Goal: Task Accomplishment & Management: Complete application form

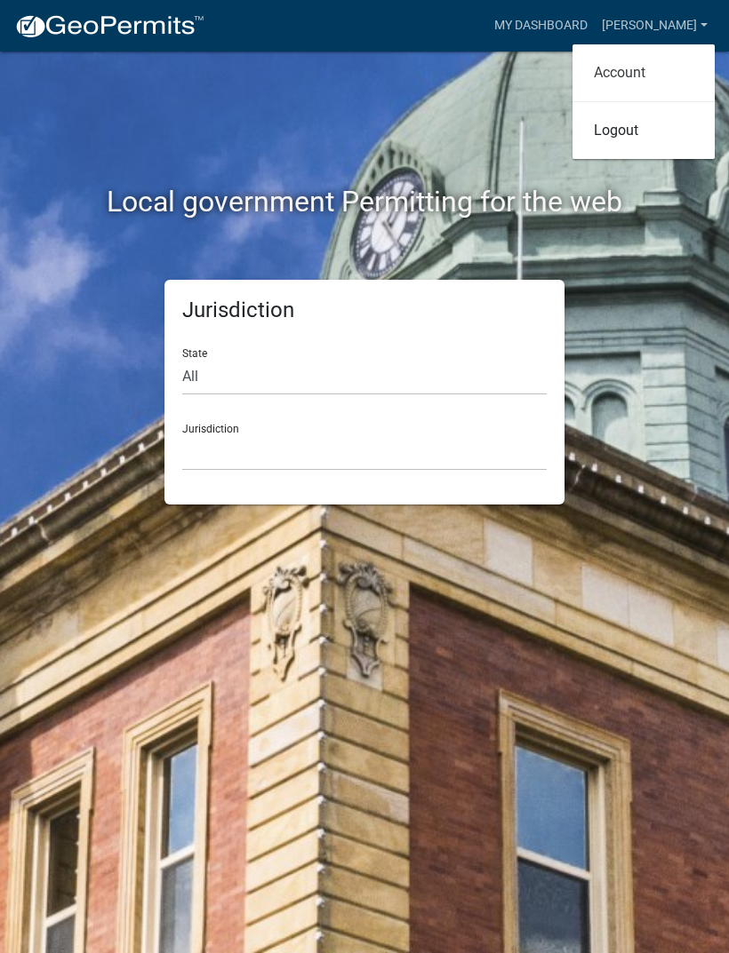
click at [643, 74] on link "Account" at bounding box center [643, 73] width 142 height 43
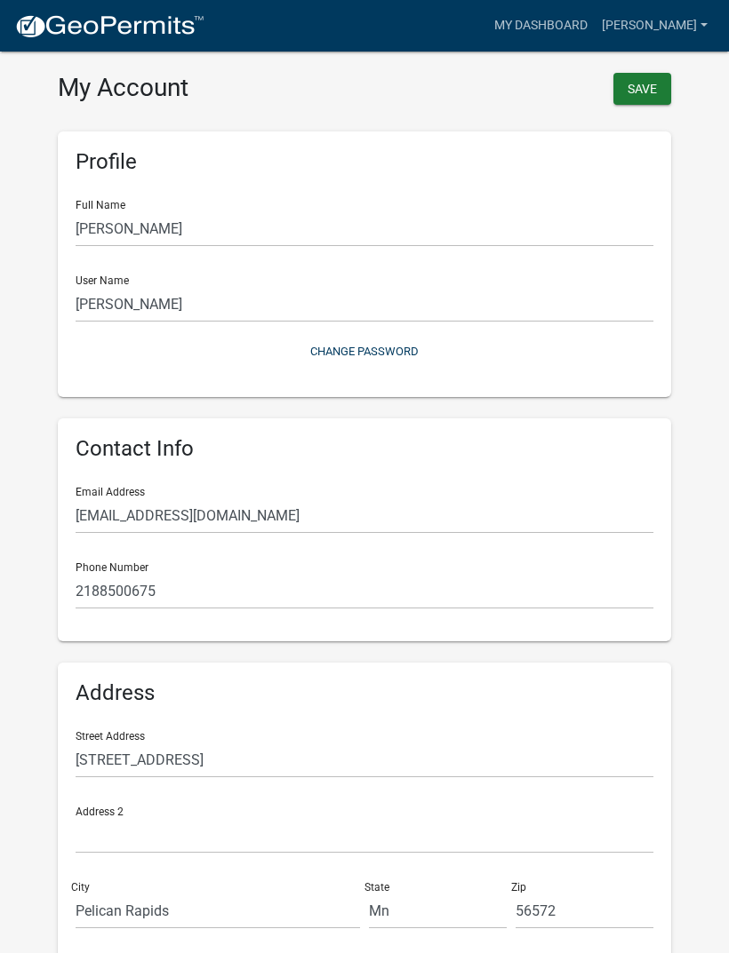
click at [641, 87] on button "Save" at bounding box center [642, 89] width 58 height 32
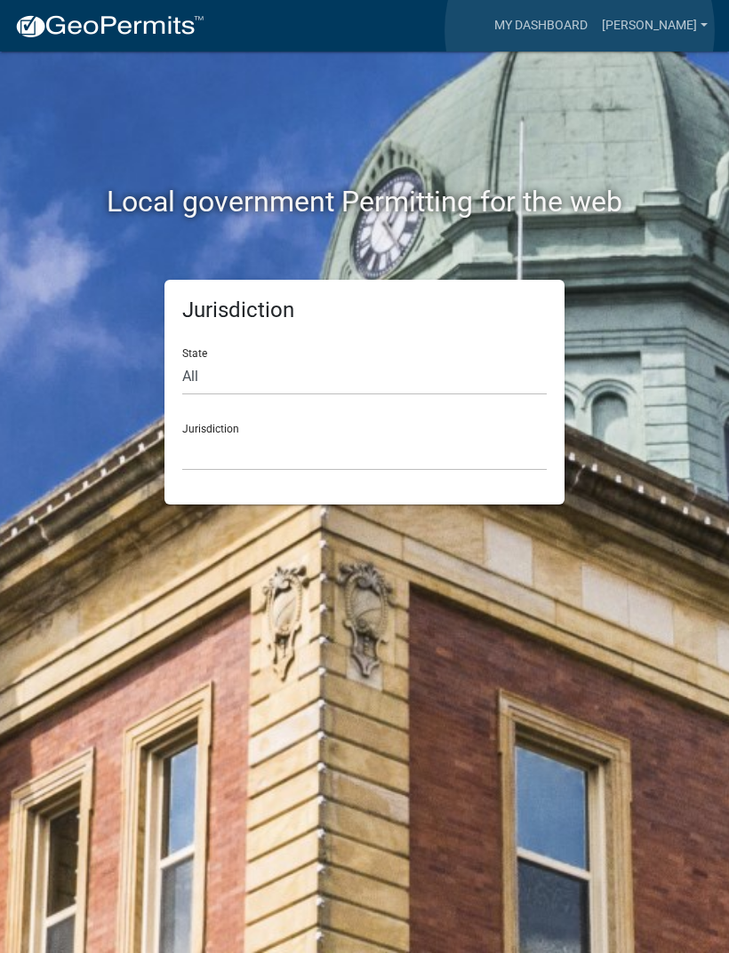
click at [580, 30] on link "My Dashboard" at bounding box center [541, 26] width 108 height 34
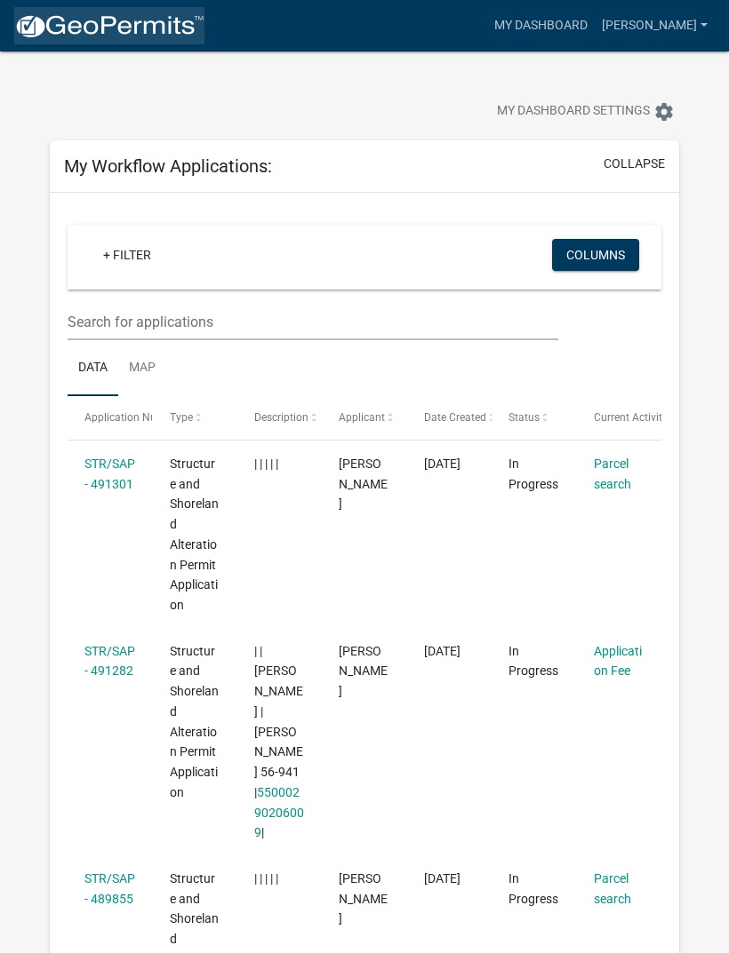
click at [78, 37] on img at bounding box center [109, 26] width 190 height 27
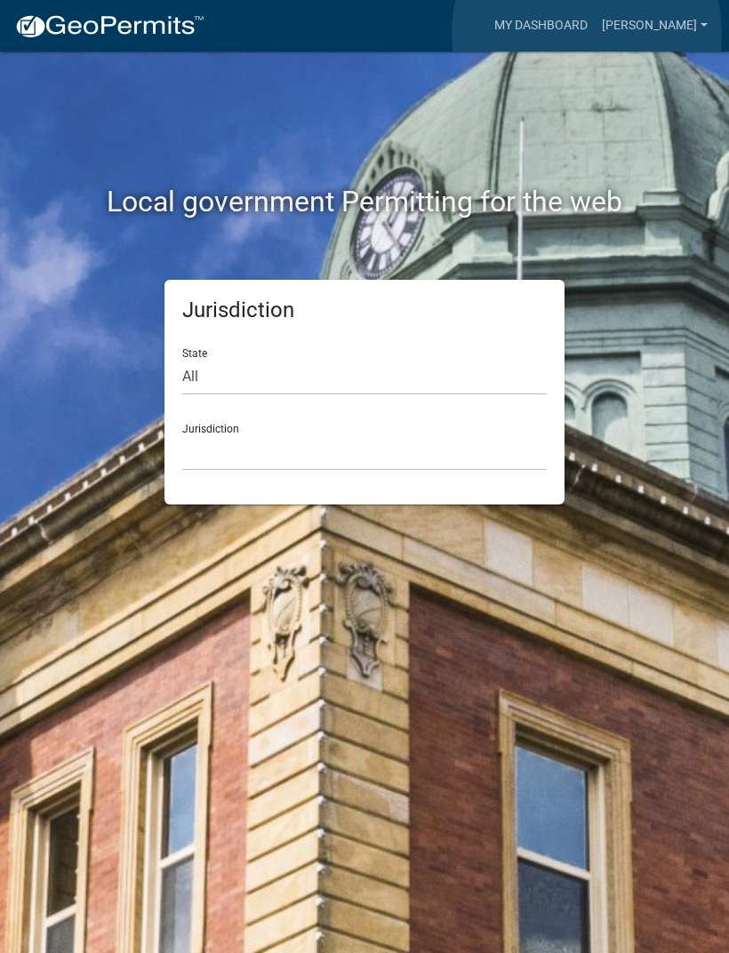
click at [587, 33] on link "My Dashboard" at bounding box center [541, 26] width 108 height 34
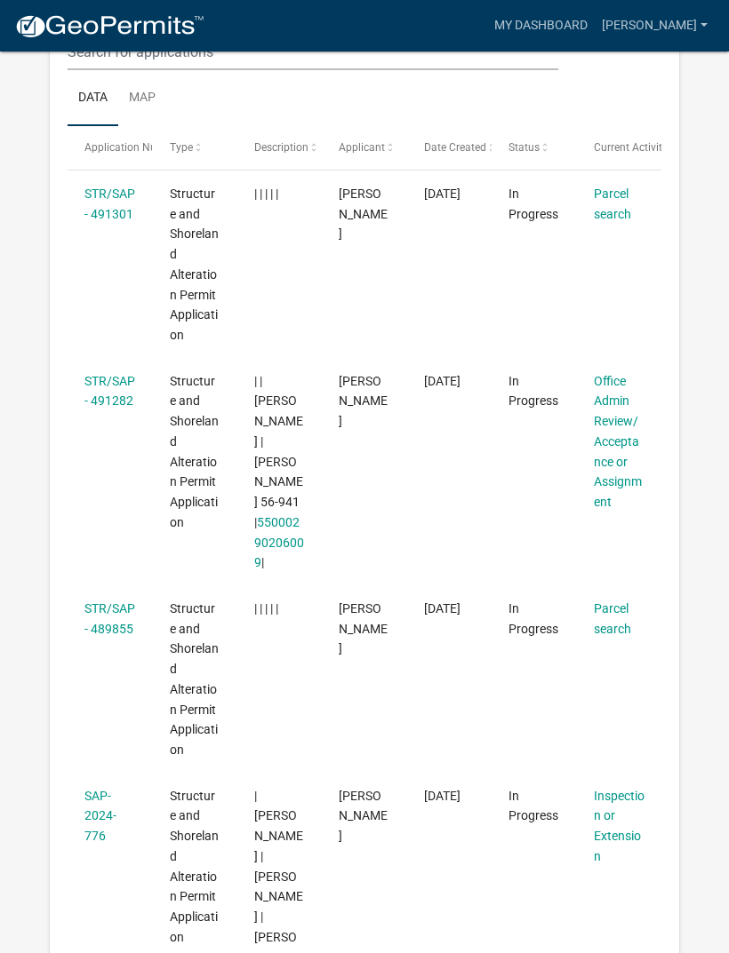
scroll to position [267, 0]
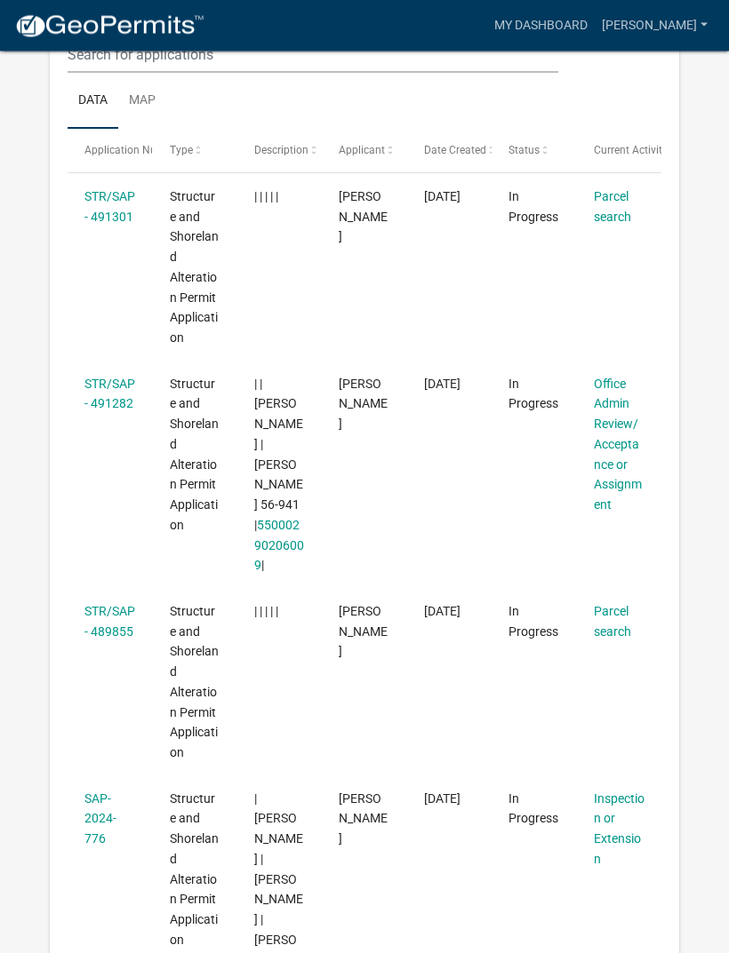
click at [453, 608] on datatable-body-cell "10/08/2025" at bounding box center [449, 682] width 84 height 187
click at [98, 605] on link "STR/SAP - 489855" at bounding box center [109, 622] width 51 height 35
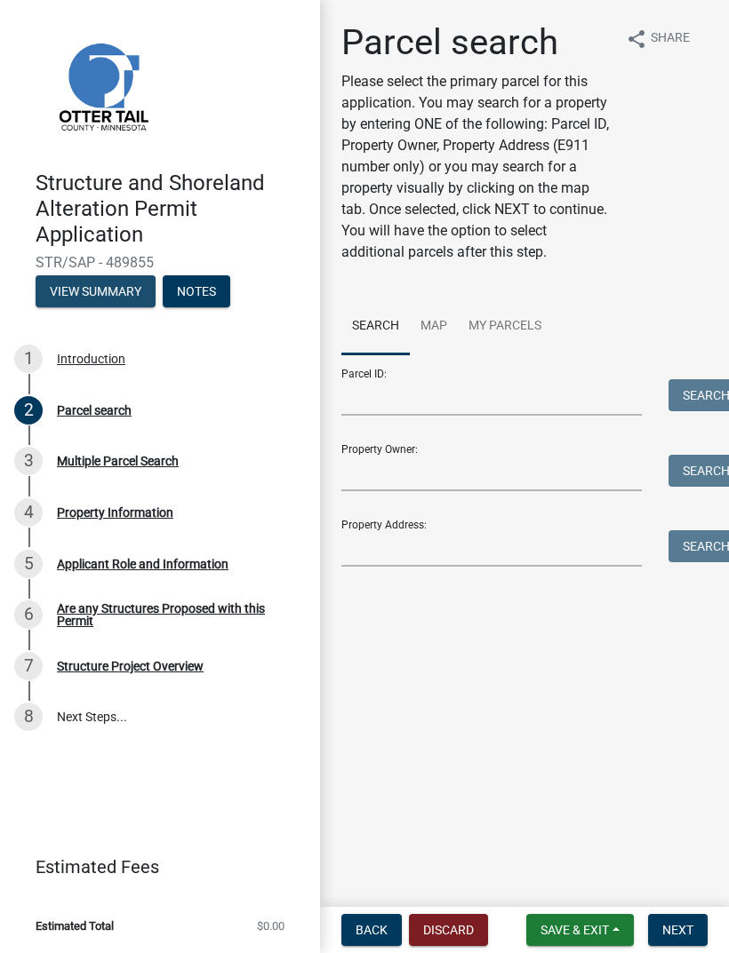
click at [82, 285] on button "View Summary" at bounding box center [96, 291] width 120 height 32
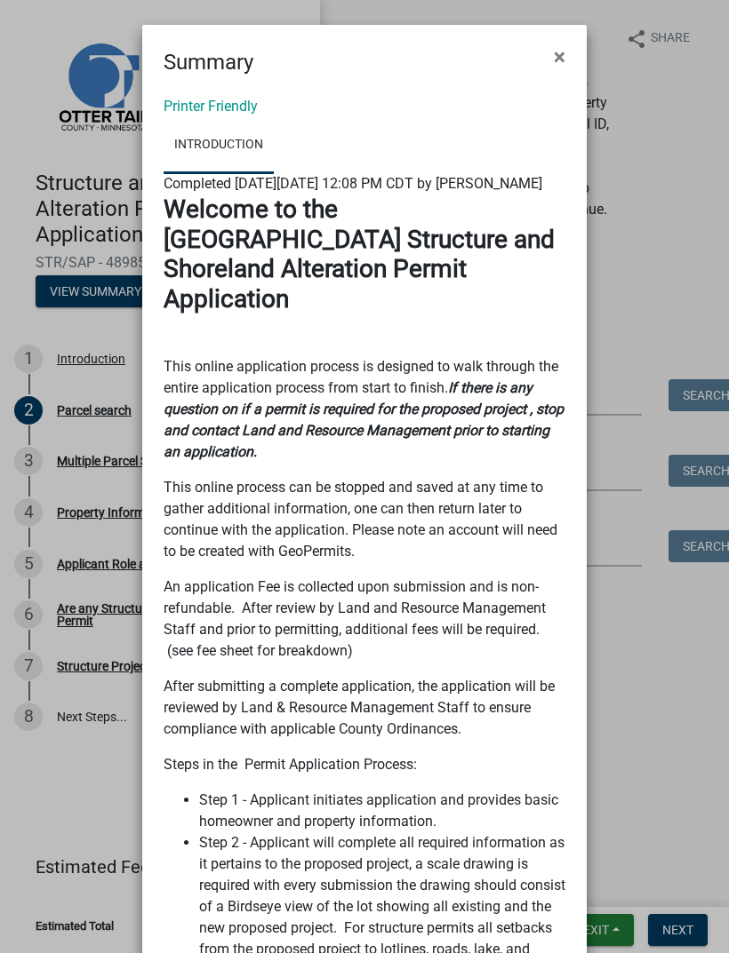
click at [207, 106] on link "Printer Friendly" at bounding box center [210, 106] width 94 height 17
click at [558, 58] on span "×" at bounding box center [560, 56] width 12 height 25
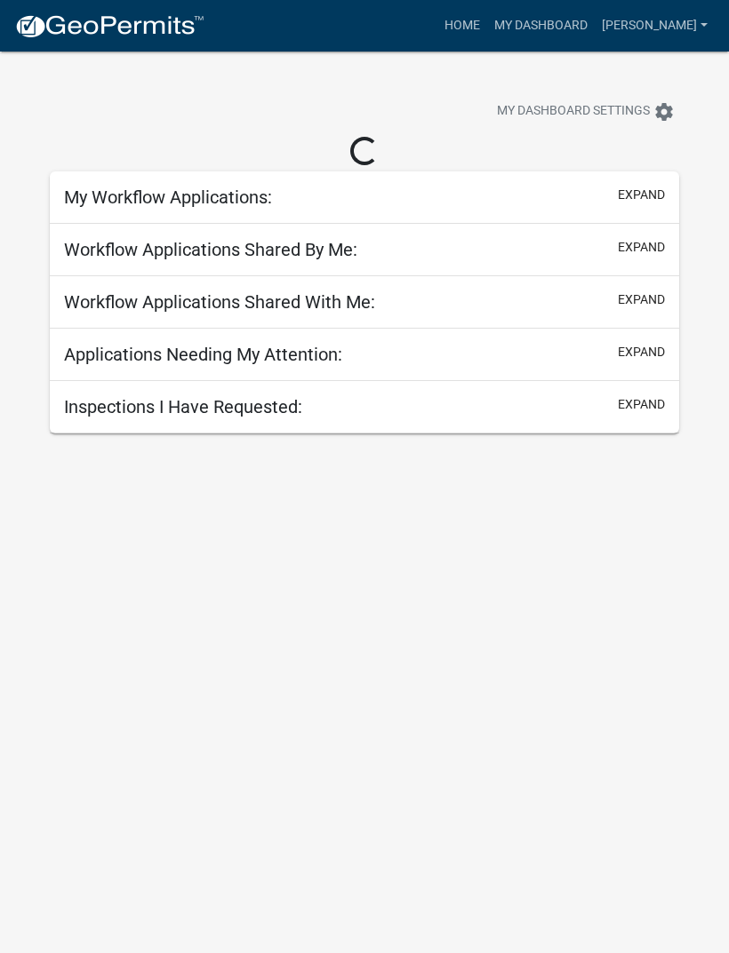
scroll to position [52, 0]
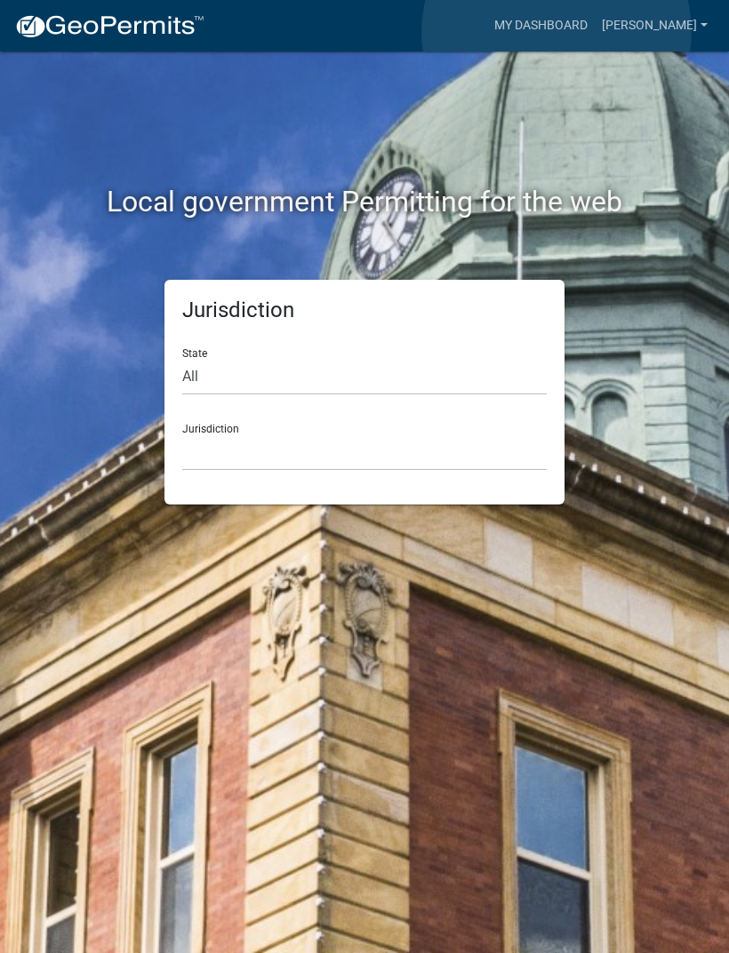
click at [556, 32] on link "My Dashboard" at bounding box center [541, 26] width 108 height 34
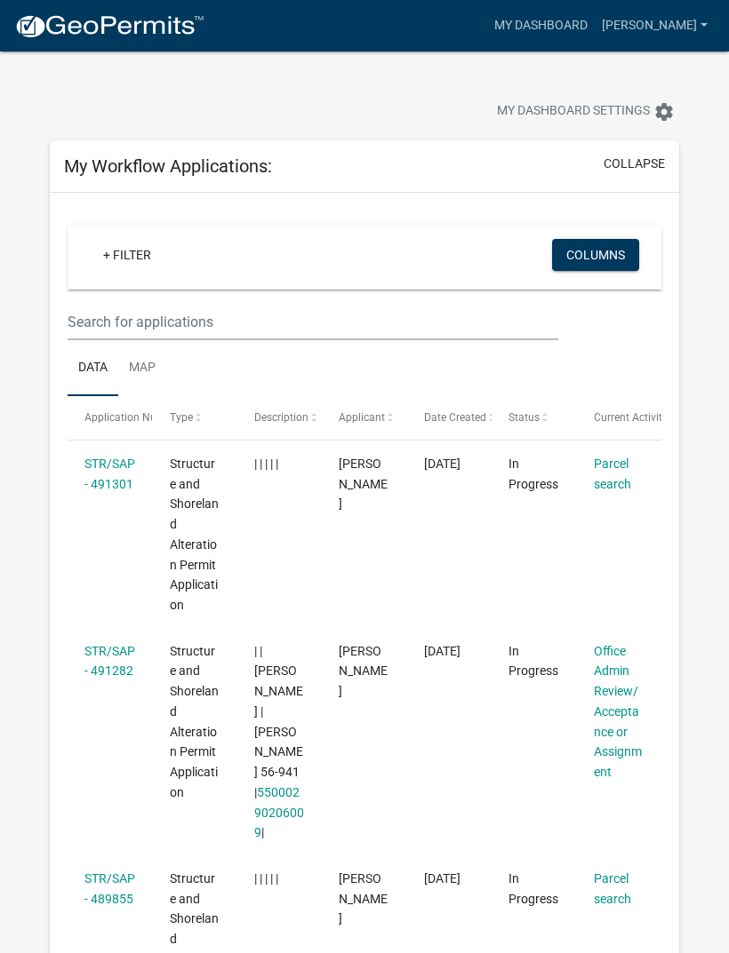
click at [193, 530] on div "Structure and Shoreland Alteration Permit Application" at bounding box center [195, 535] width 51 height 162
click at [102, 491] on link "STR/SAP - 491301" at bounding box center [109, 474] width 51 height 35
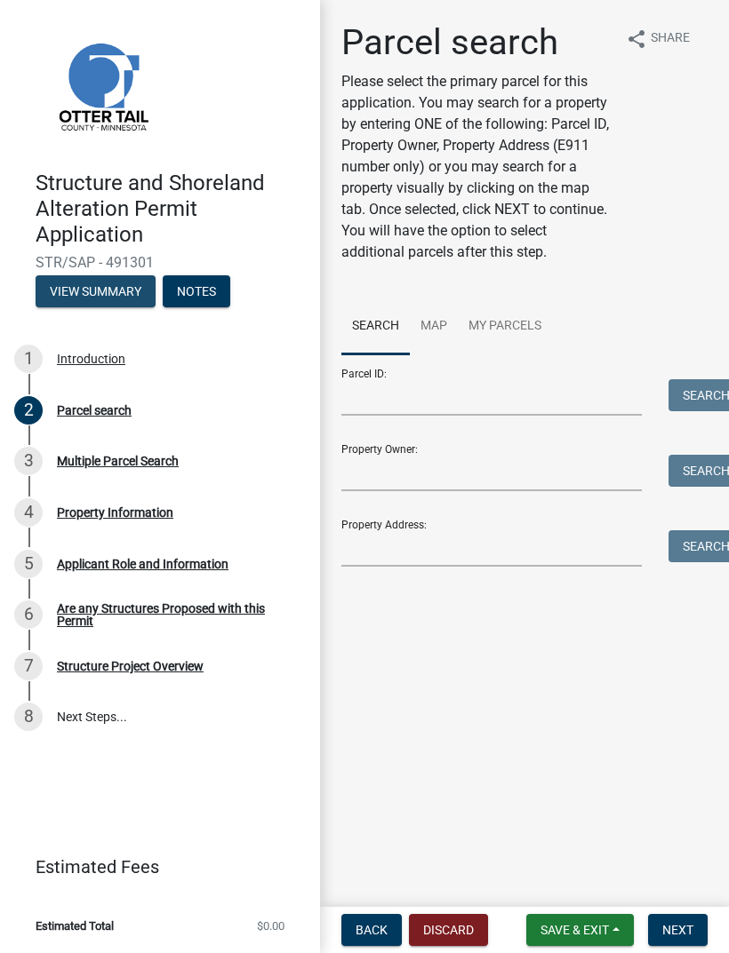
click at [88, 288] on button "View Summary" at bounding box center [96, 291] width 120 height 32
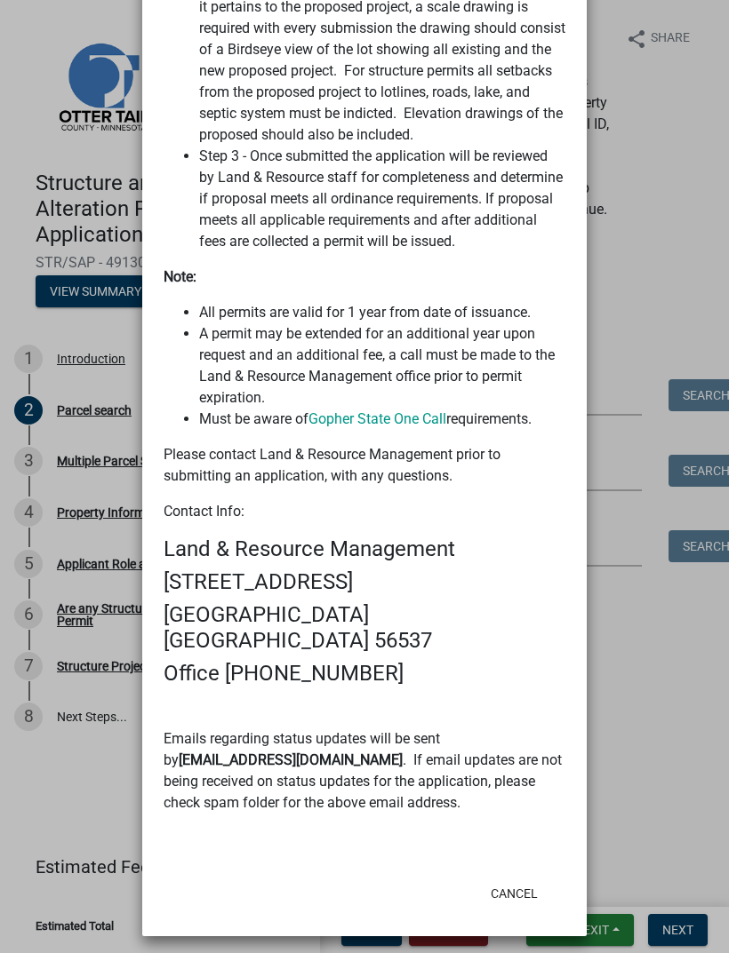
scroll to position [857, 0]
click at [519, 889] on button "Cancel" at bounding box center [514, 895] width 76 height 32
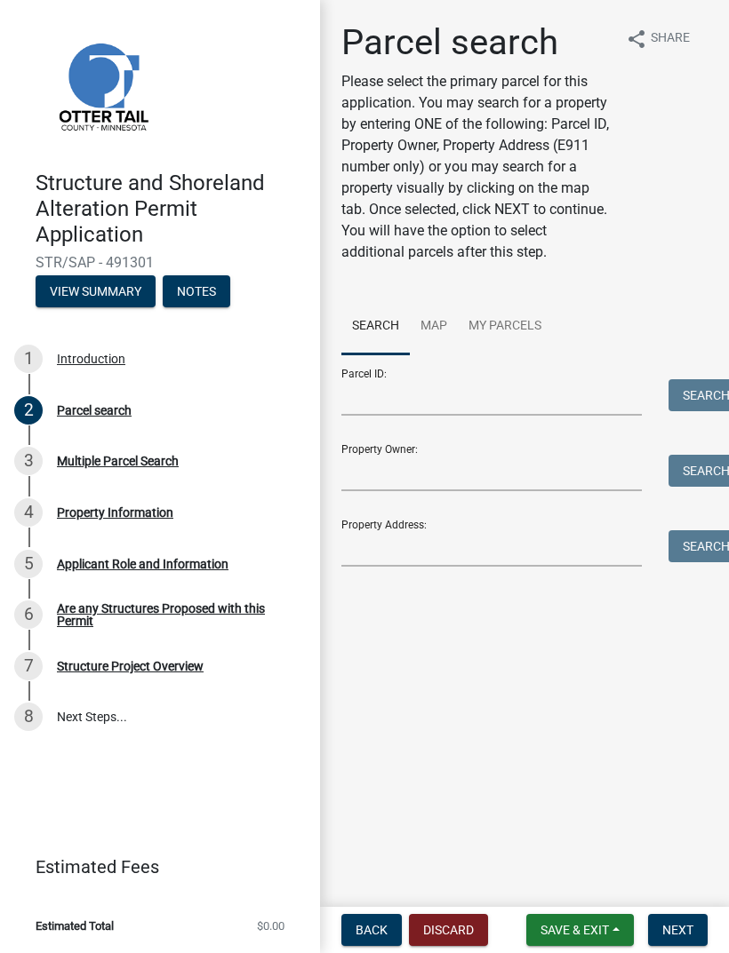
click at [90, 665] on div "Structure Project Overview" at bounding box center [130, 666] width 147 height 12
click at [69, 617] on div "Are any Structures Proposed with this Permit" at bounding box center [174, 614] width 235 height 25
click at [462, 925] on button "Discard" at bounding box center [448, 930] width 79 height 32
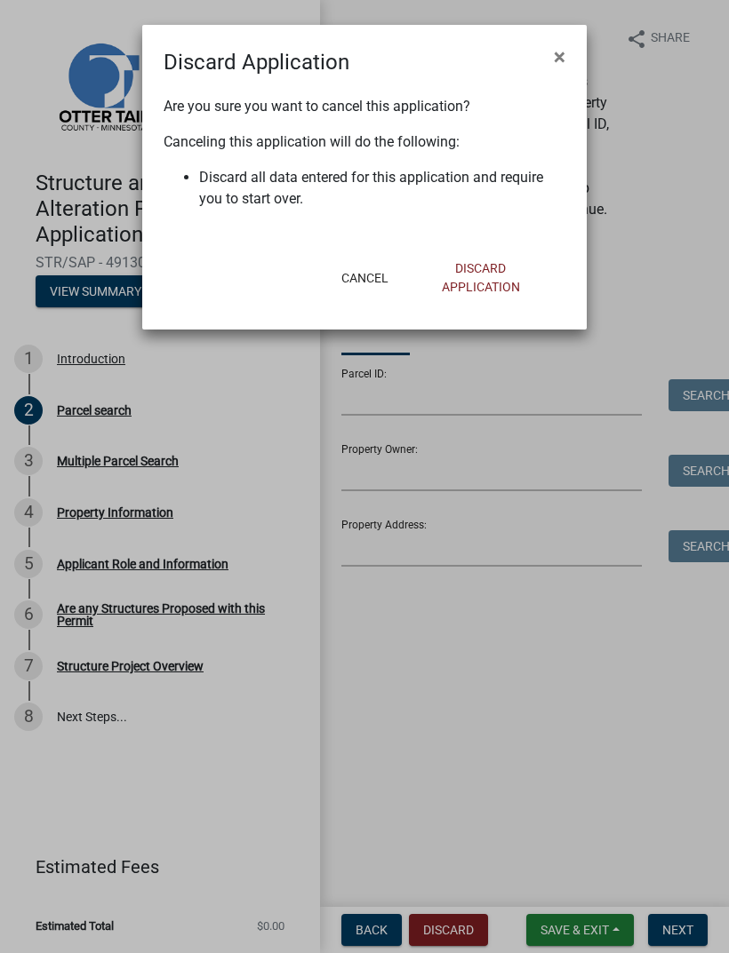
click at [485, 283] on button "Discard Application" at bounding box center [481, 277] width 142 height 51
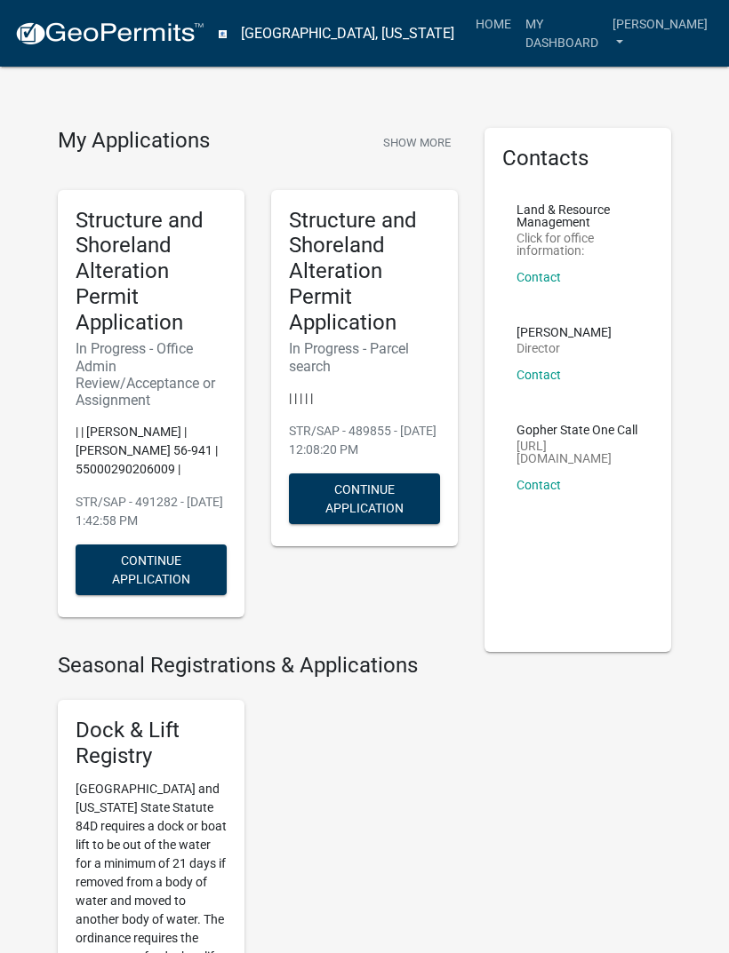
click at [584, 20] on link "My Dashboard" at bounding box center [561, 33] width 87 height 52
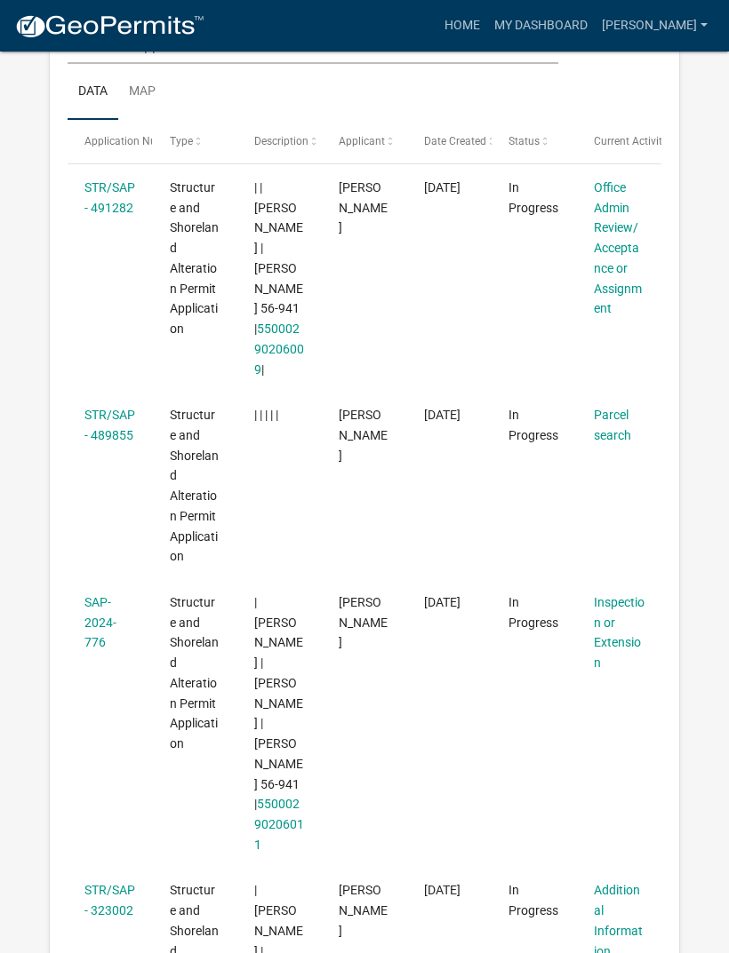
scroll to position [275, 0]
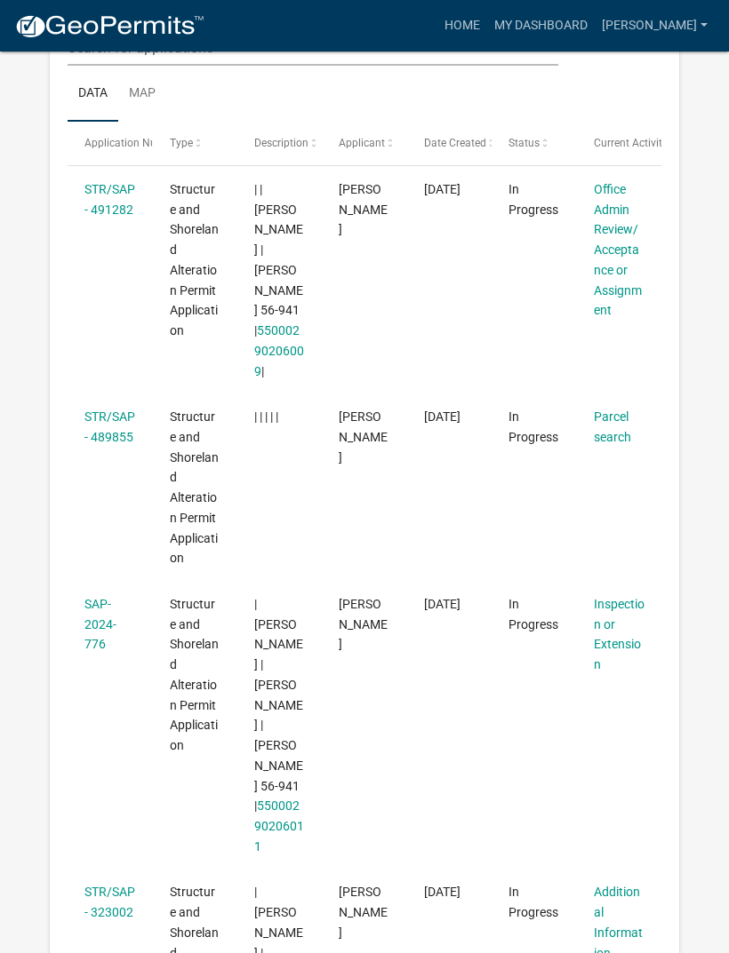
click at [97, 410] on link "STR/SAP - 489855" at bounding box center [109, 427] width 51 height 35
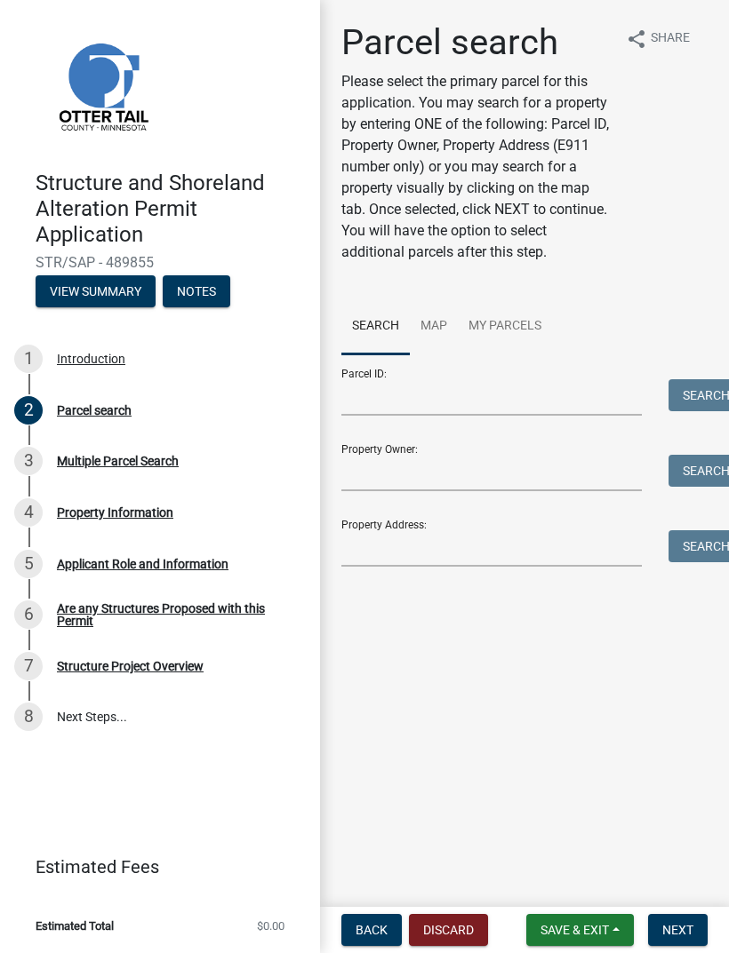
click at [124, 407] on div "Parcel search" at bounding box center [94, 410] width 75 height 12
click at [157, 466] on div "3 Multiple Parcel Search" at bounding box center [152, 461] width 277 height 28
click at [159, 511] on div "Property Information" at bounding box center [115, 512] width 116 height 12
click at [157, 562] on div "Applicant Role and Information" at bounding box center [142, 564] width 171 height 12
click at [164, 615] on div "Are any Structures Proposed with this Permit" at bounding box center [174, 614] width 235 height 25
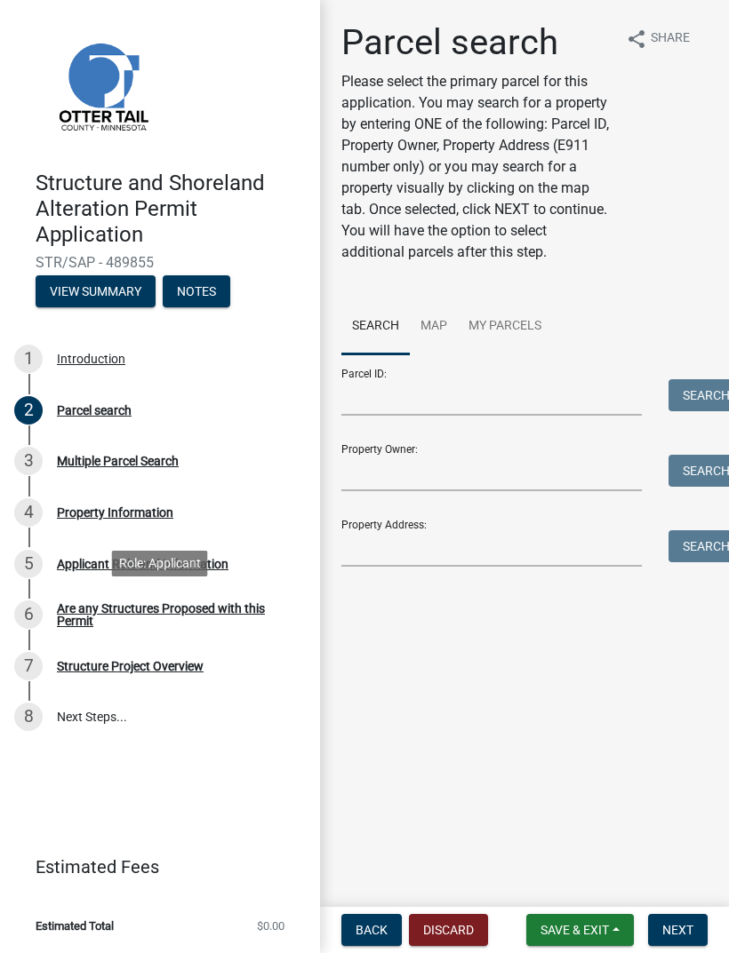
click at [159, 674] on div "7 Structure Project Overview" at bounding box center [152, 666] width 277 height 28
click at [104, 722] on link "8 Next Steps..." at bounding box center [160, 718] width 320 height 52
click at [111, 283] on button "View Summary" at bounding box center [96, 291] width 120 height 32
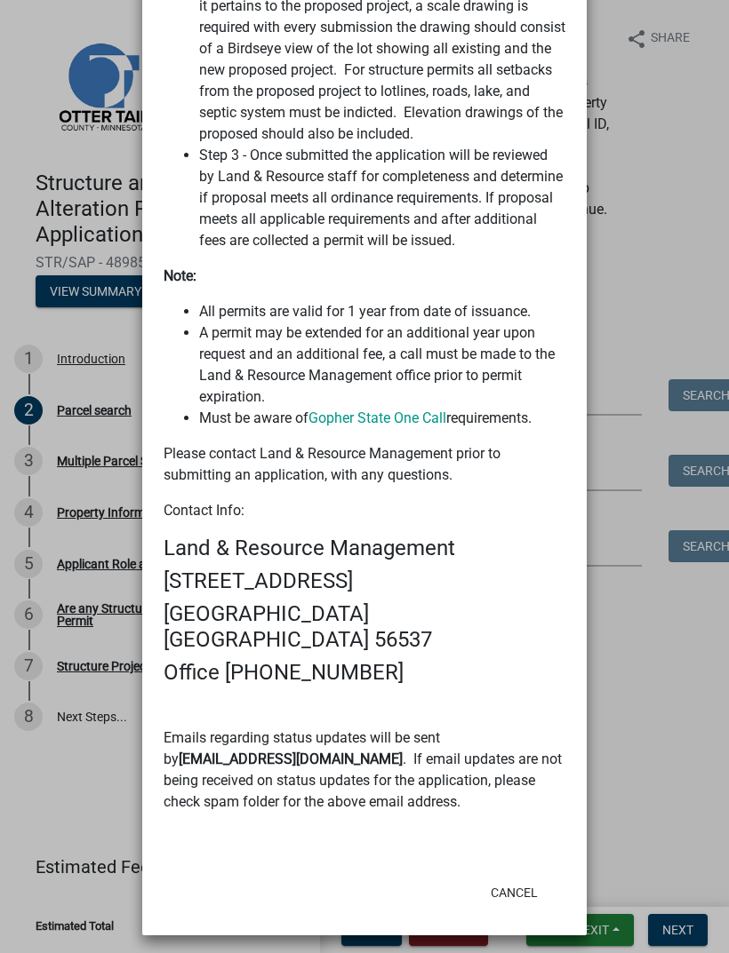
scroll to position [857, 0]
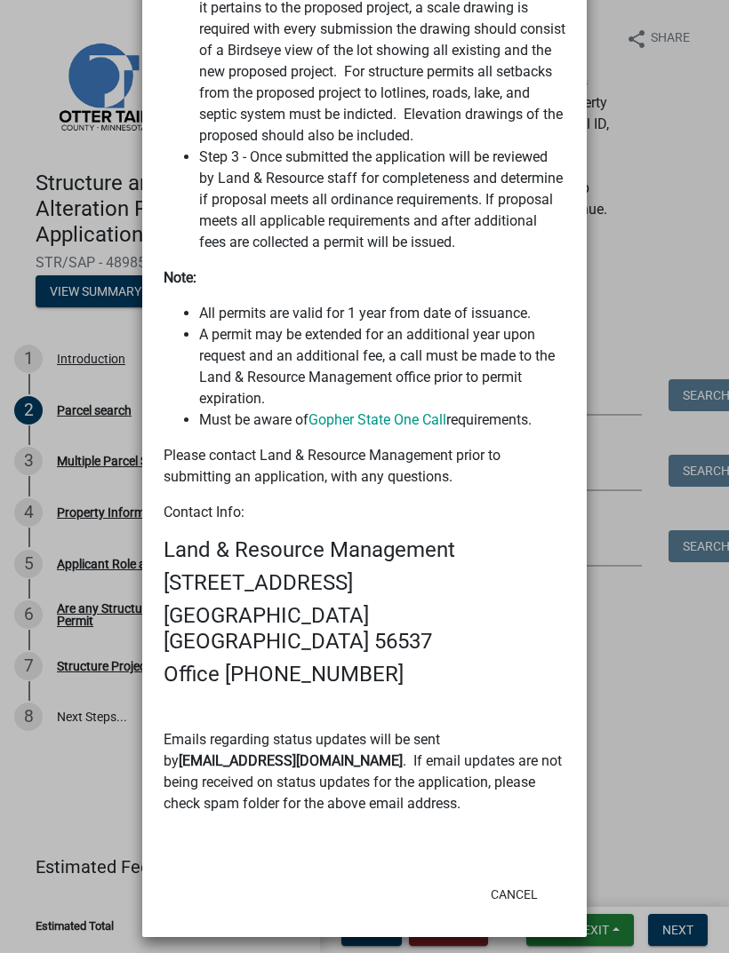
click at [511, 890] on button "Cancel" at bounding box center [514, 895] width 76 height 32
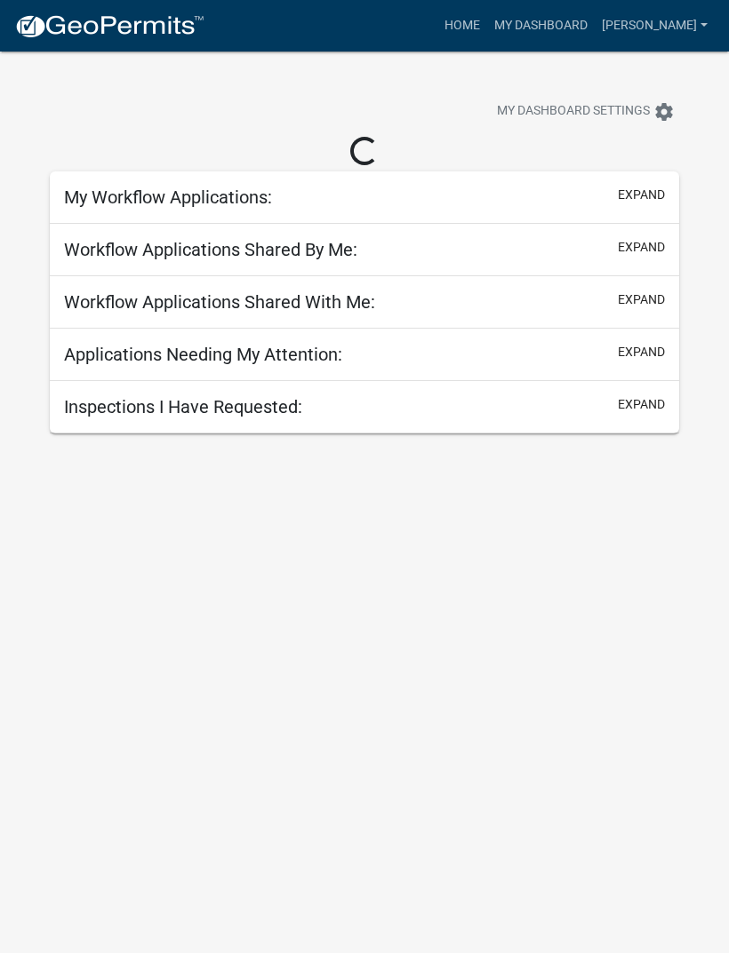
scroll to position [52, 0]
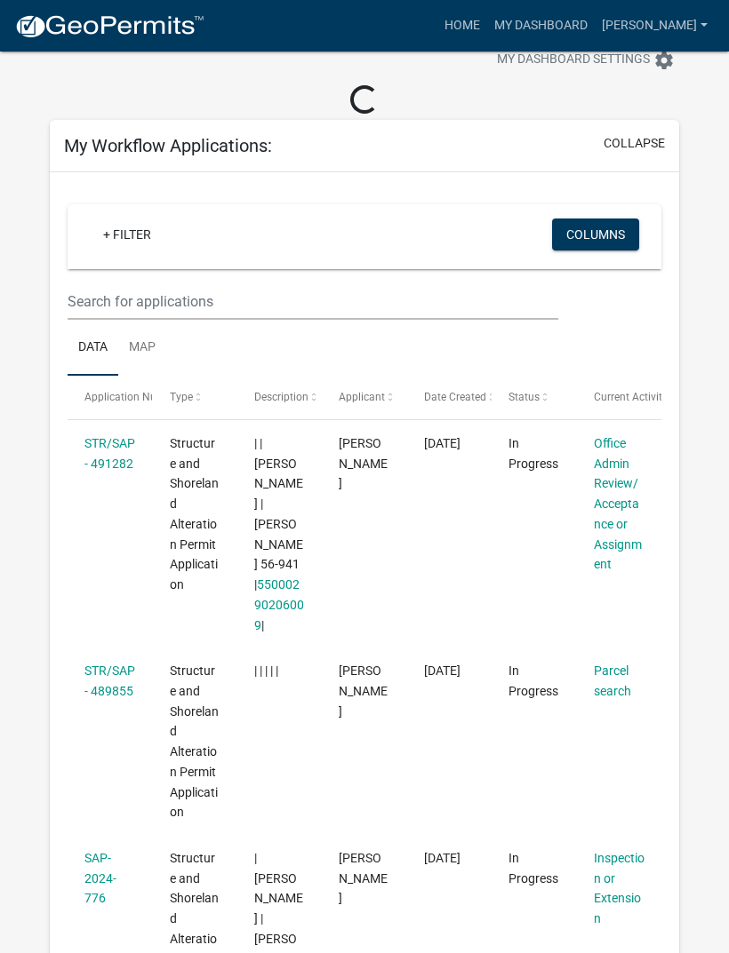
click at [98, 664] on link "STR/SAP - 489855" at bounding box center [109, 681] width 51 height 35
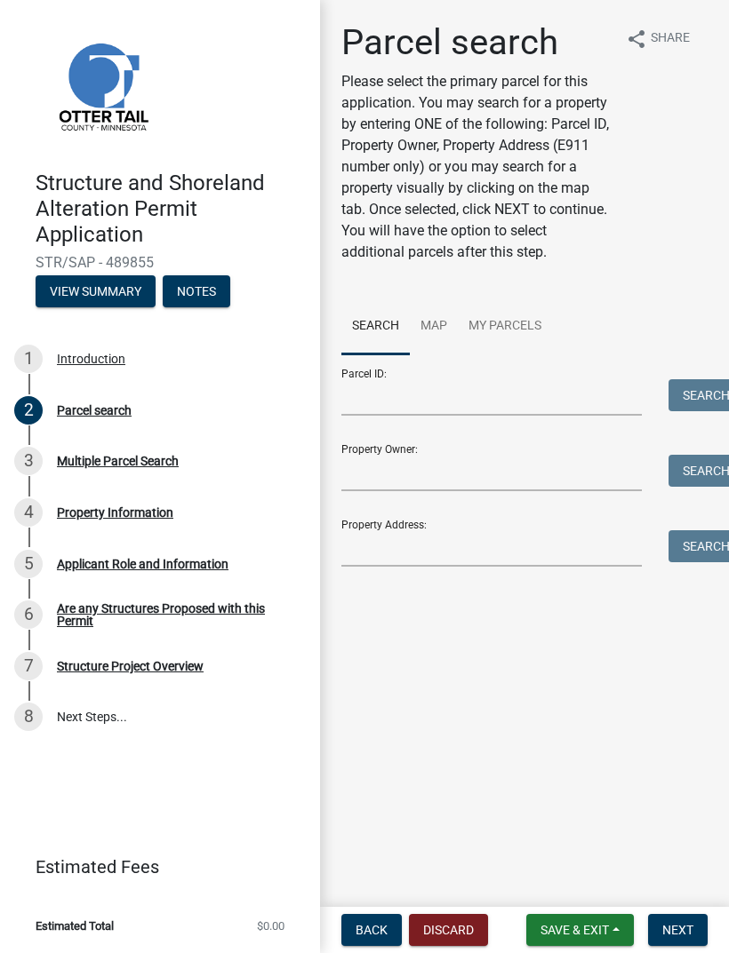
click at [460, 927] on button "Discard" at bounding box center [448, 930] width 79 height 32
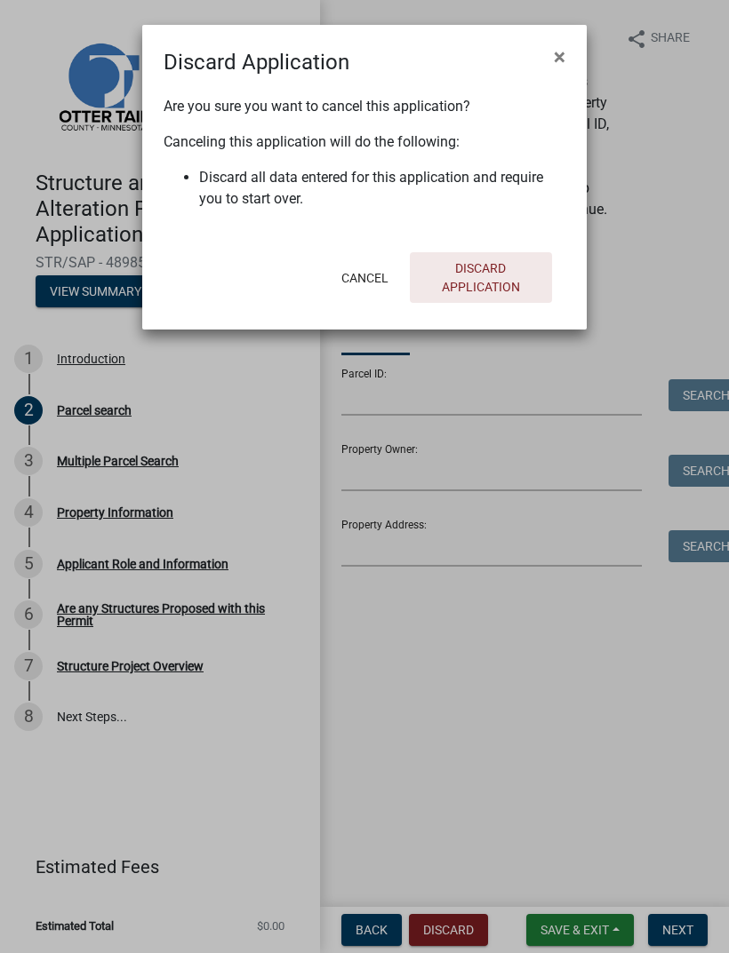
click at [481, 281] on button "Discard Application" at bounding box center [481, 277] width 142 height 51
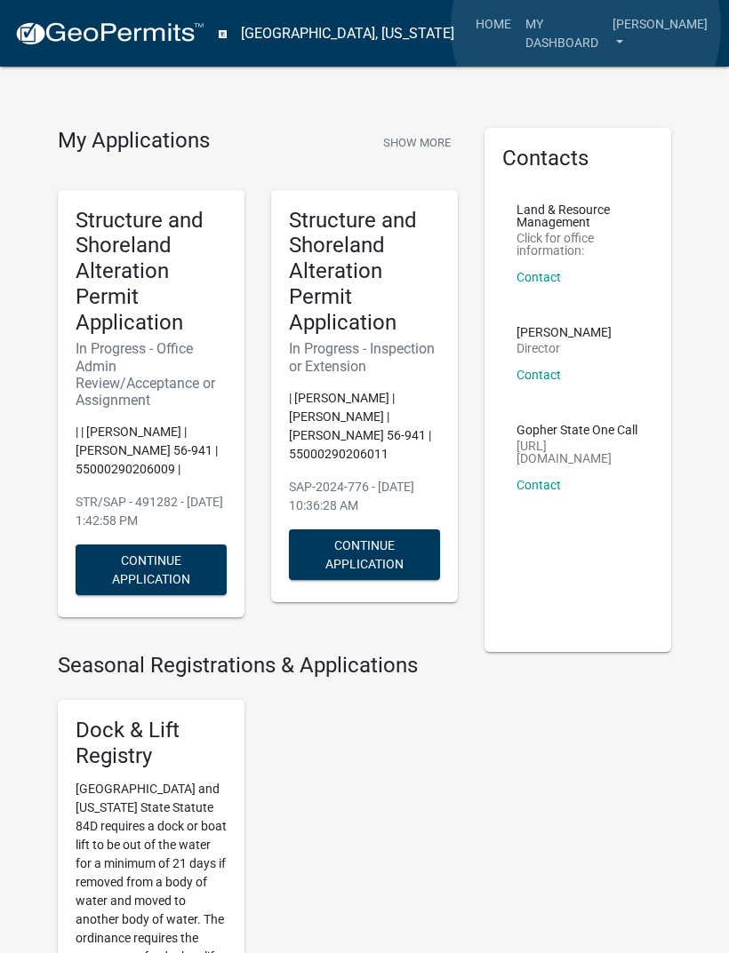
click at [586, 27] on link "My Dashboard" at bounding box center [561, 33] width 87 height 52
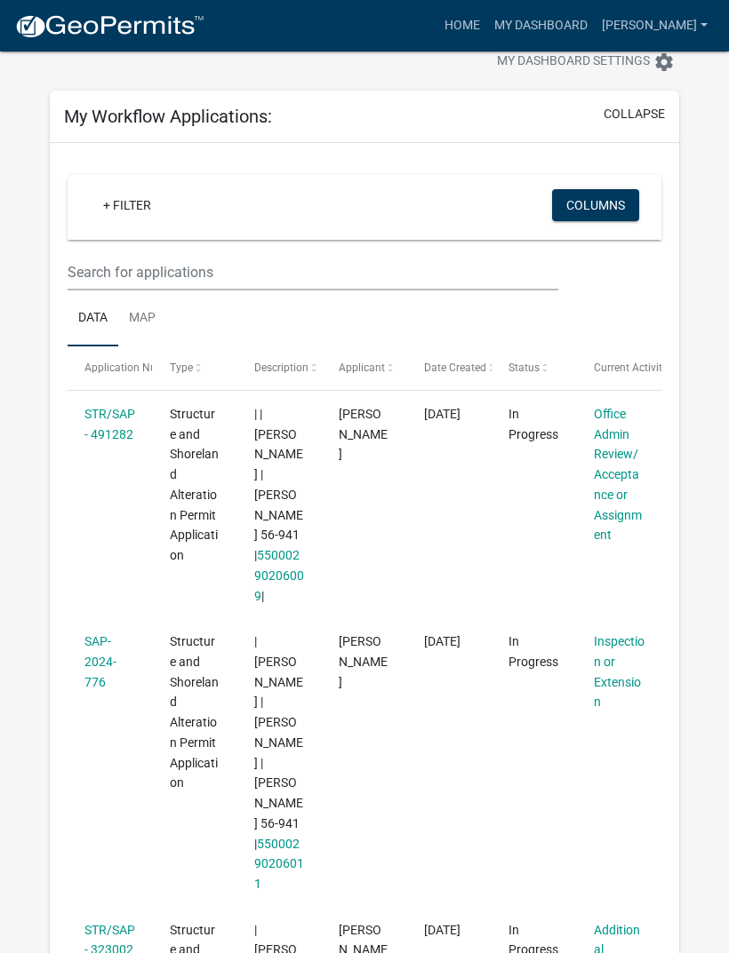
scroll to position [46, 0]
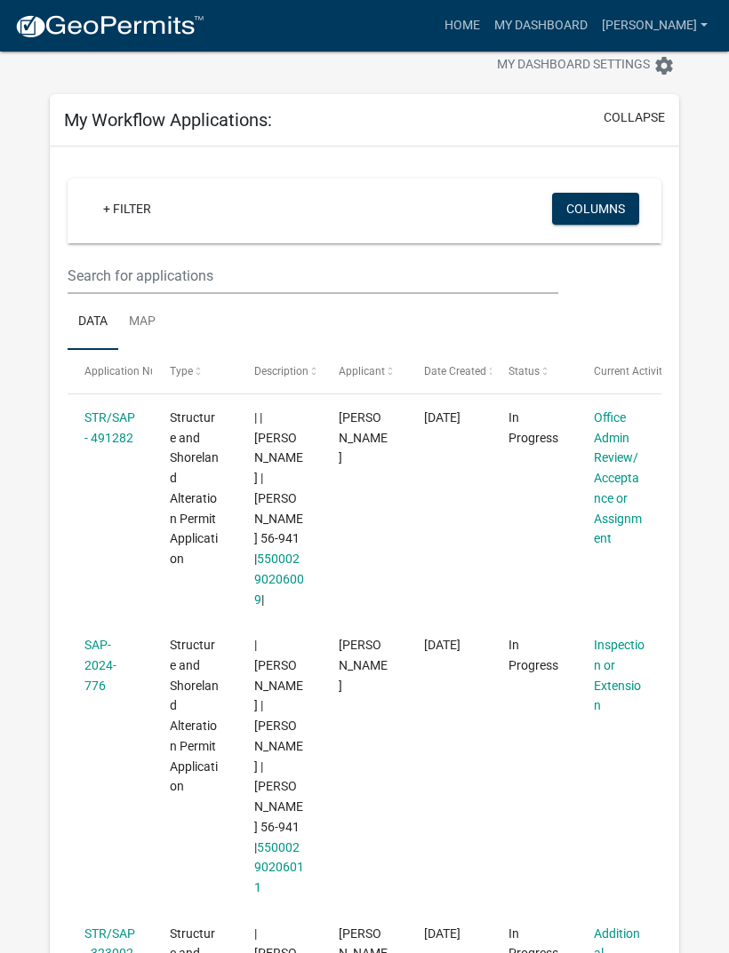
click at [94, 424] on link "STR/SAP - 491282" at bounding box center [109, 427] width 51 height 35
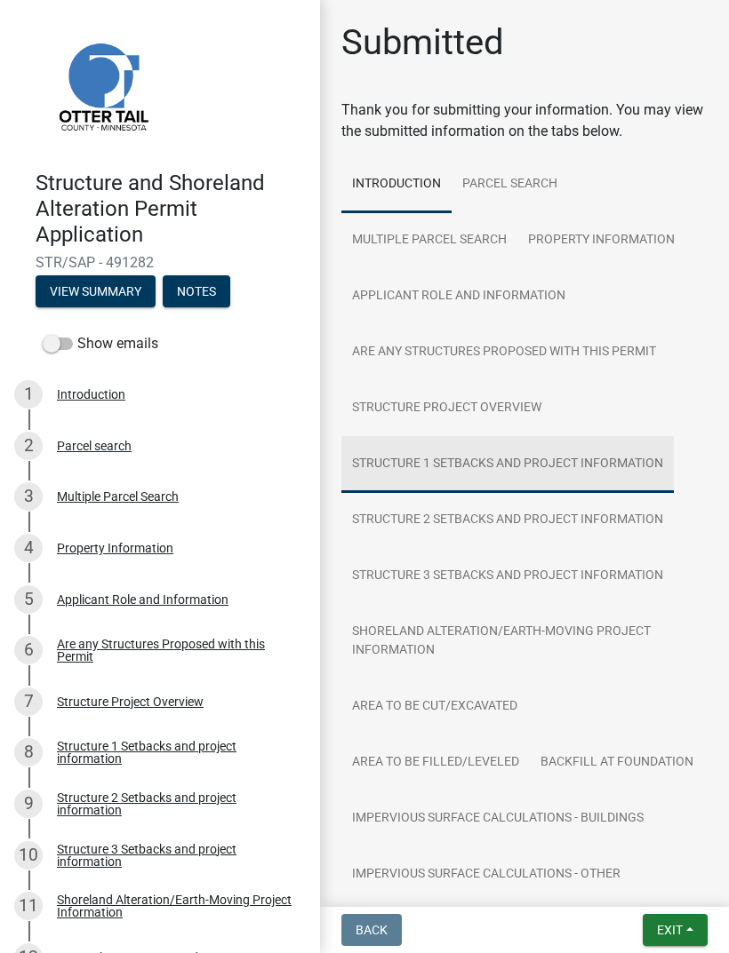
click at [569, 463] on link "Structure 1 Setbacks and project information" at bounding box center [507, 464] width 332 height 57
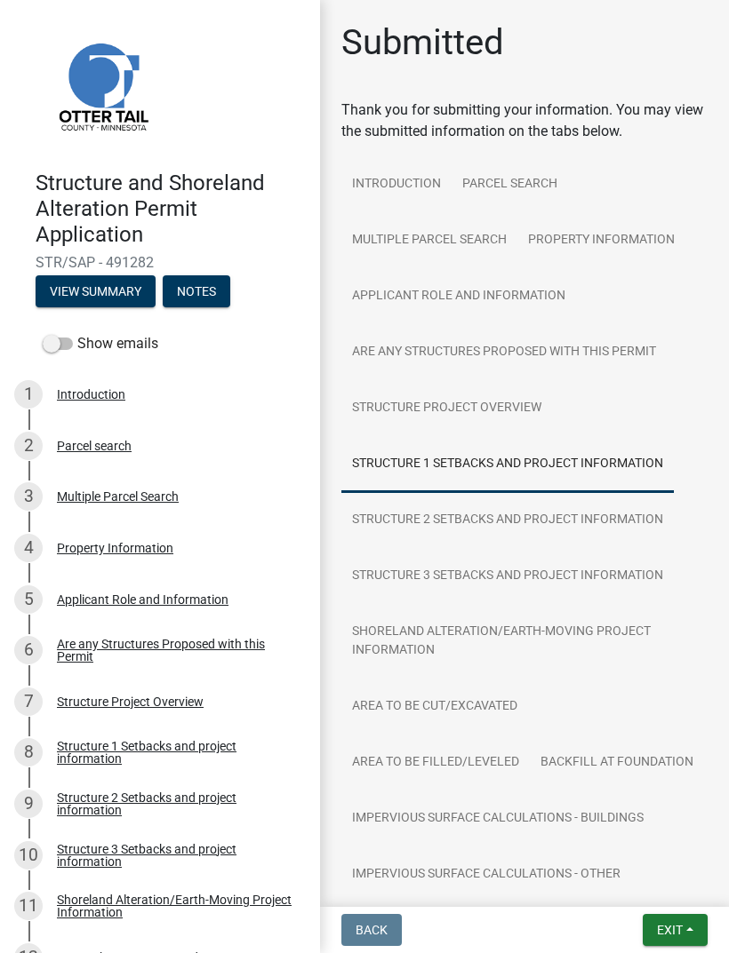
click at [86, 292] on button "View Summary" at bounding box center [96, 291] width 120 height 32
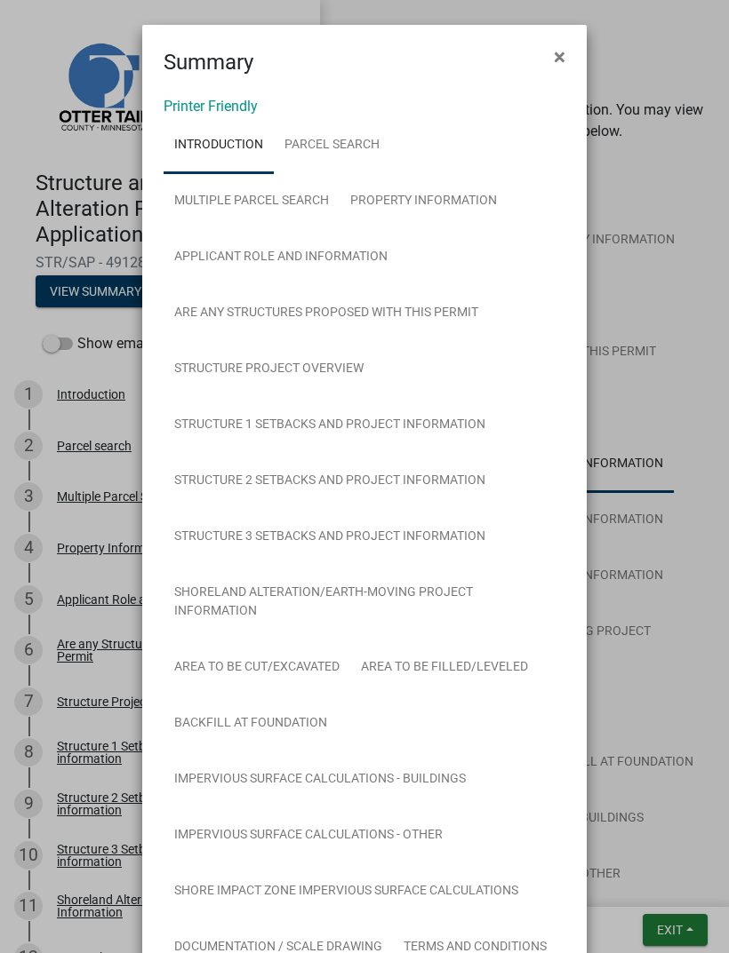
click at [182, 104] on link "Printer Friendly" at bounding box center [210, 106] width 94 height 17
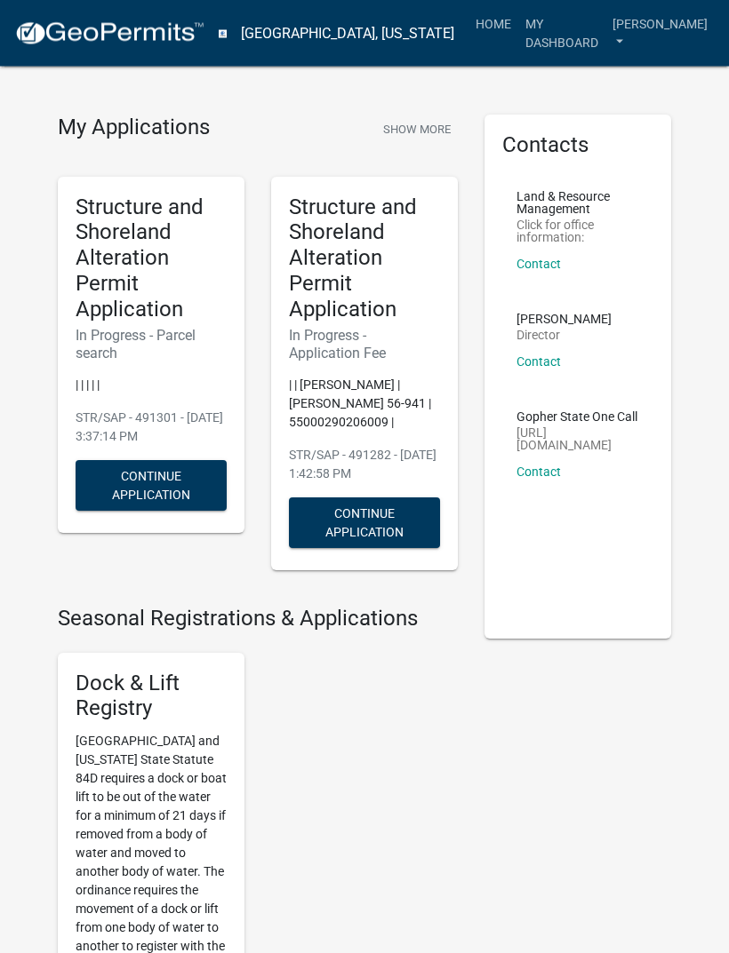
scroll to position [15, 0]
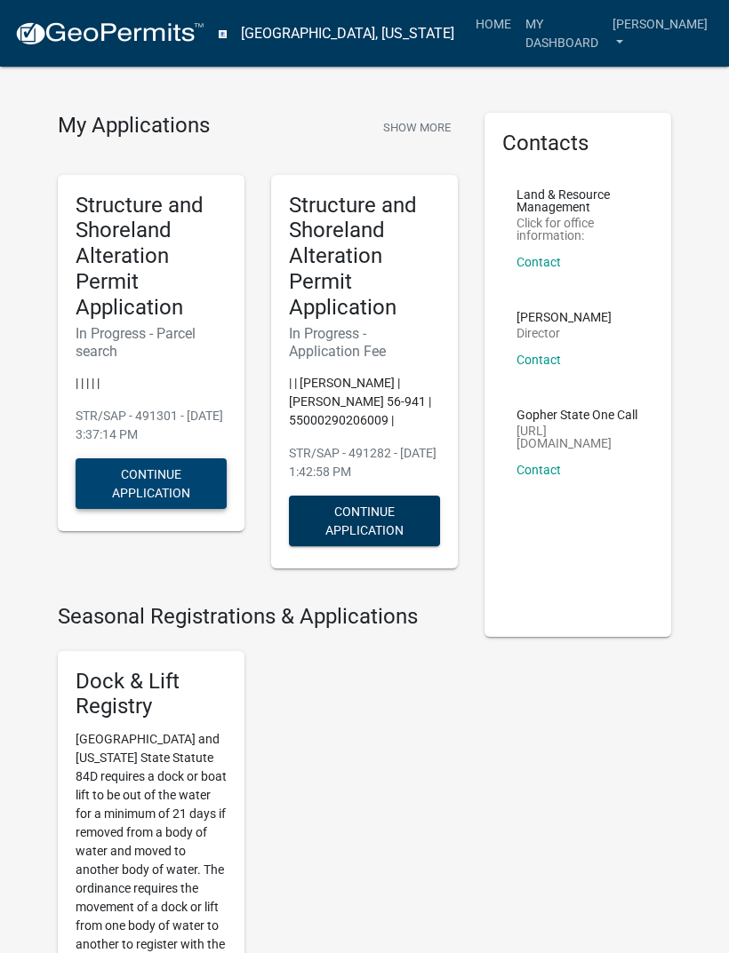
click at [131, 473] on button "Continue Application" at bounding box center [151, 483] width 151 height 51
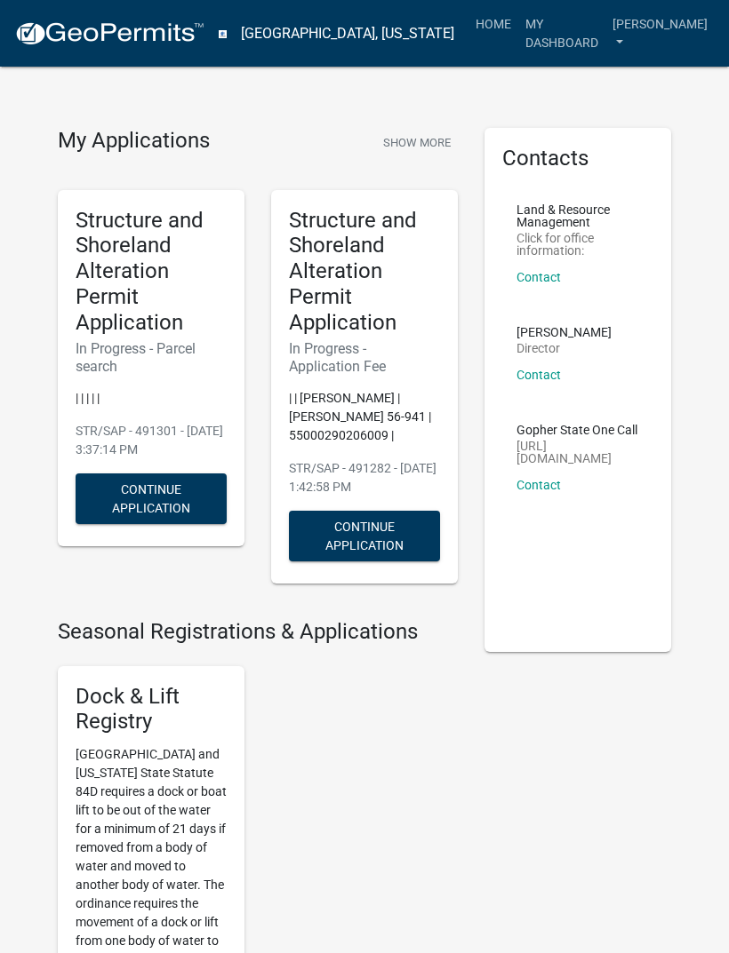
click at [348, 312] on h5 "Structure and Shoreland Alteration Permit Application" at bounding box center [364, 272] width 151 height 128
click at [370, 531] on button "Continue Application" at bounding box center [364, 536] width 151 height 51
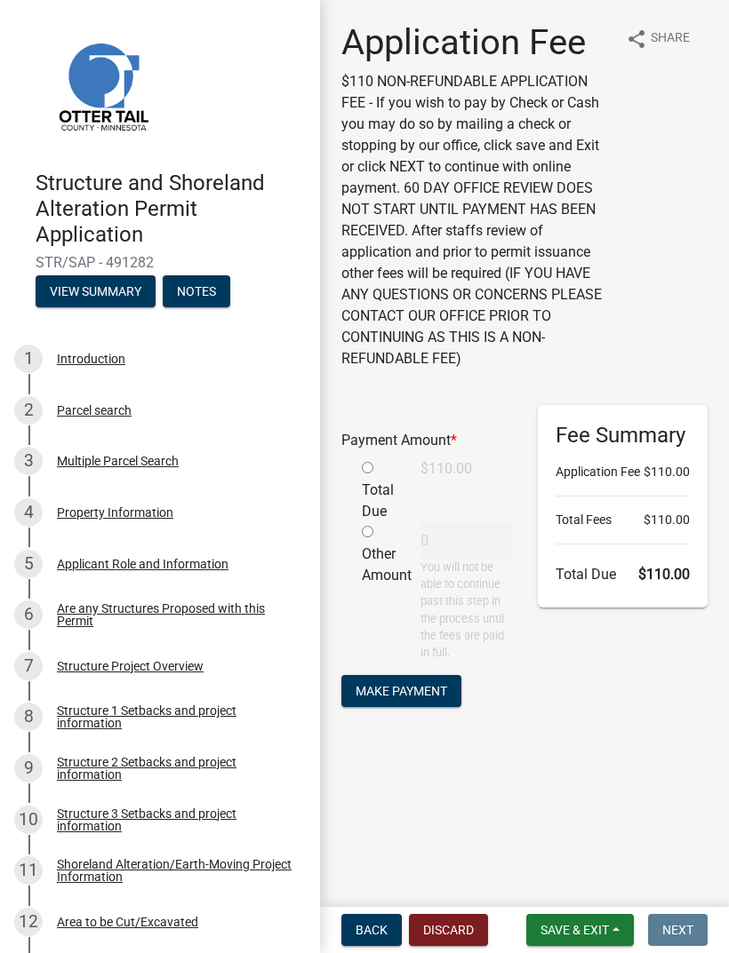
click at [378, 464] on div "Total Due" at bounding box center [377, 490] width 59 height 64
click at [372, 471] on input "radio" at bounding box center [368, 468] width 12 height 12
radio input "true"
type input "110"
click at [428, 686] on span "Make Payment" at bounding box center [401, 691] width 92 height 14
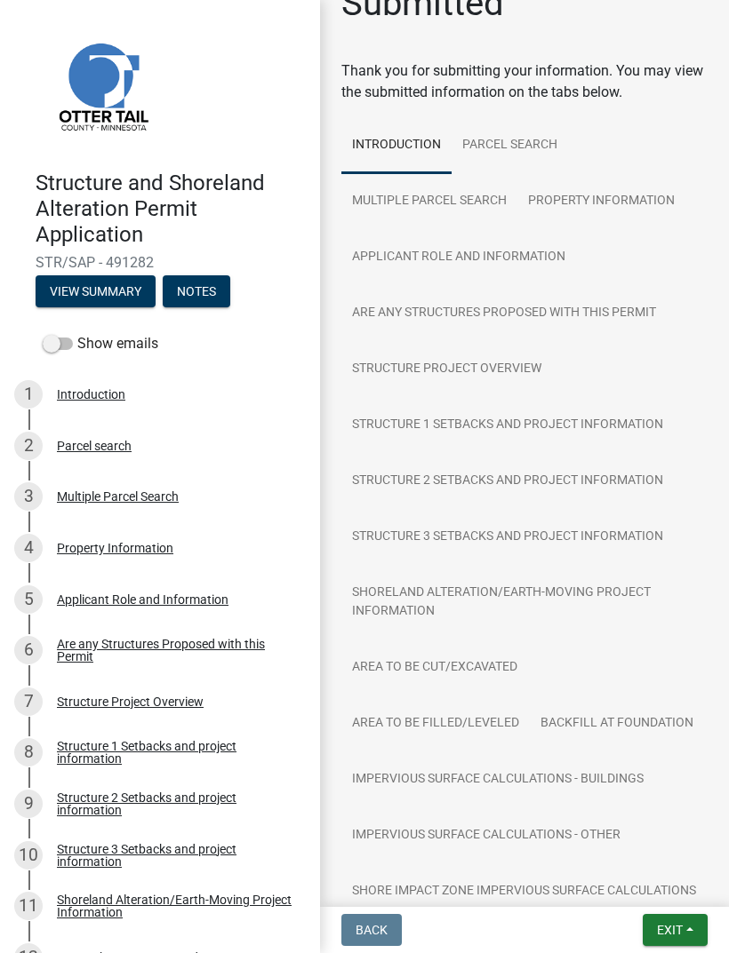
scroll to position [49, 0]
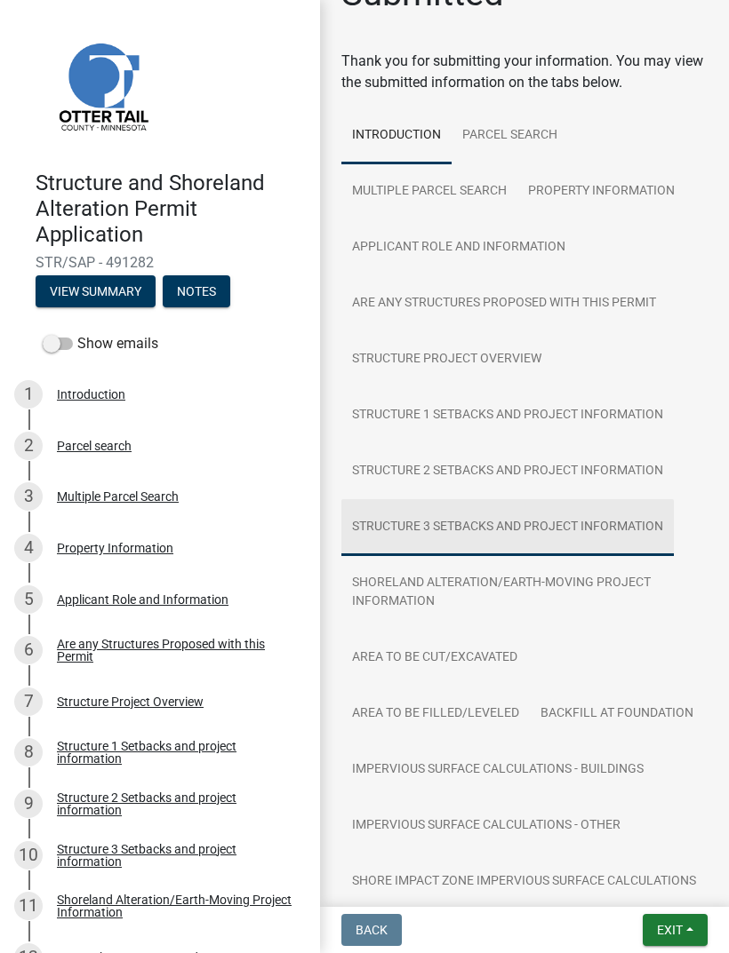
click at [522, 522] on link "Structure 3 Setbacks and project information" at bounding box center [507, 527] width 332 height 57
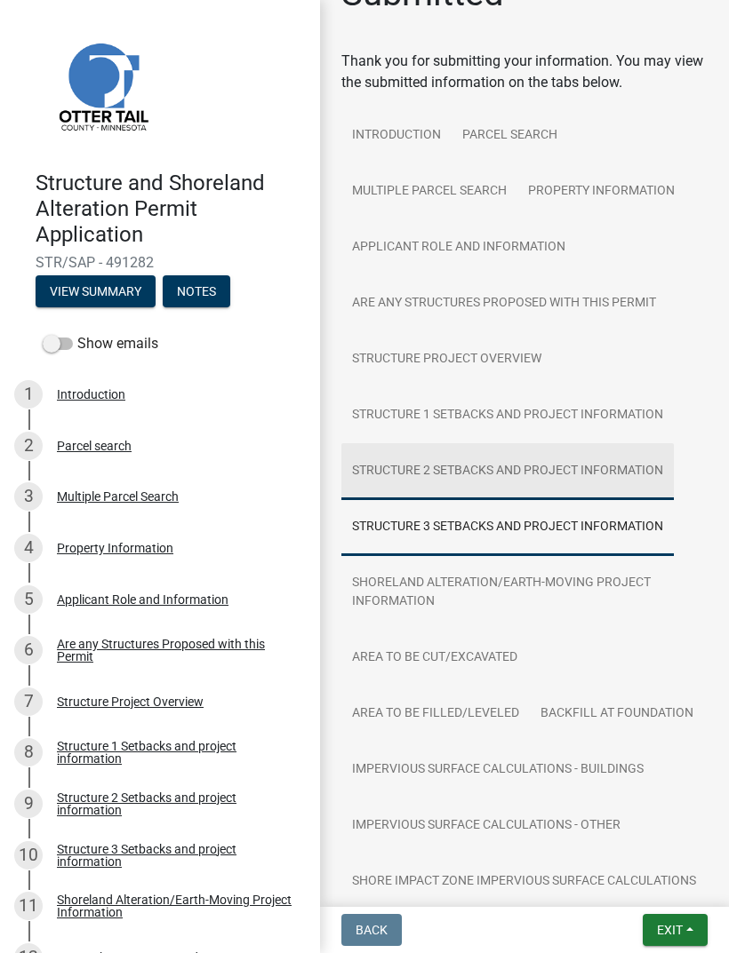
click at [588, 476] on link "Structure 2 Setbacks and project information" at bounding box center [507, 471] width 332 height 57
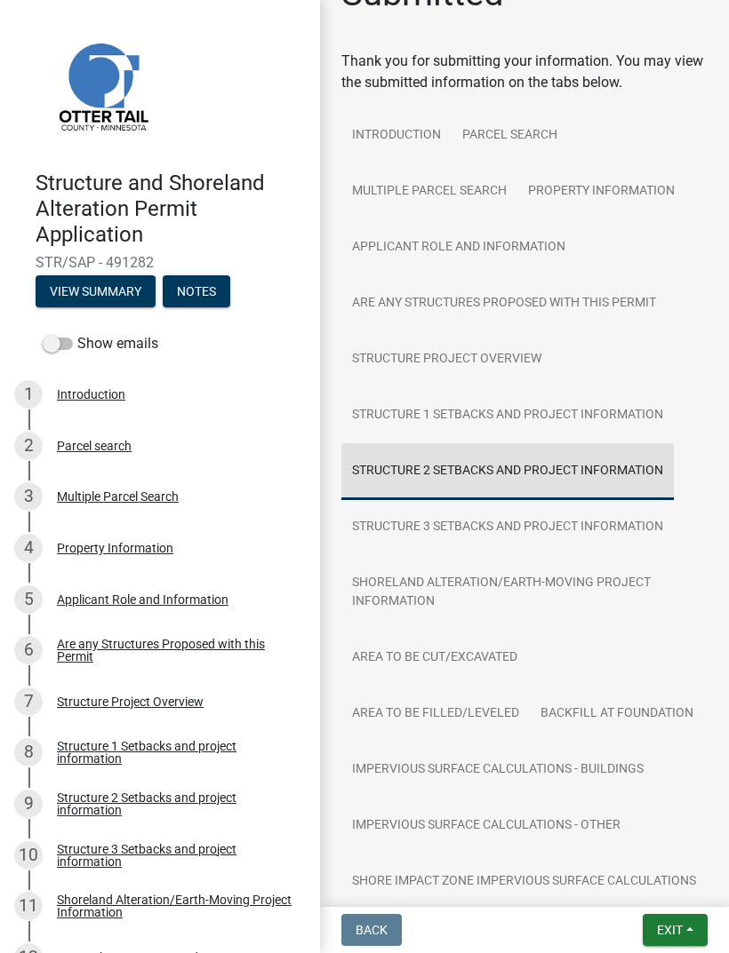
click at [590, 478] on link "Structure 2 Setbacks and project information" at bounding box center [507, 471] width 332 height 57
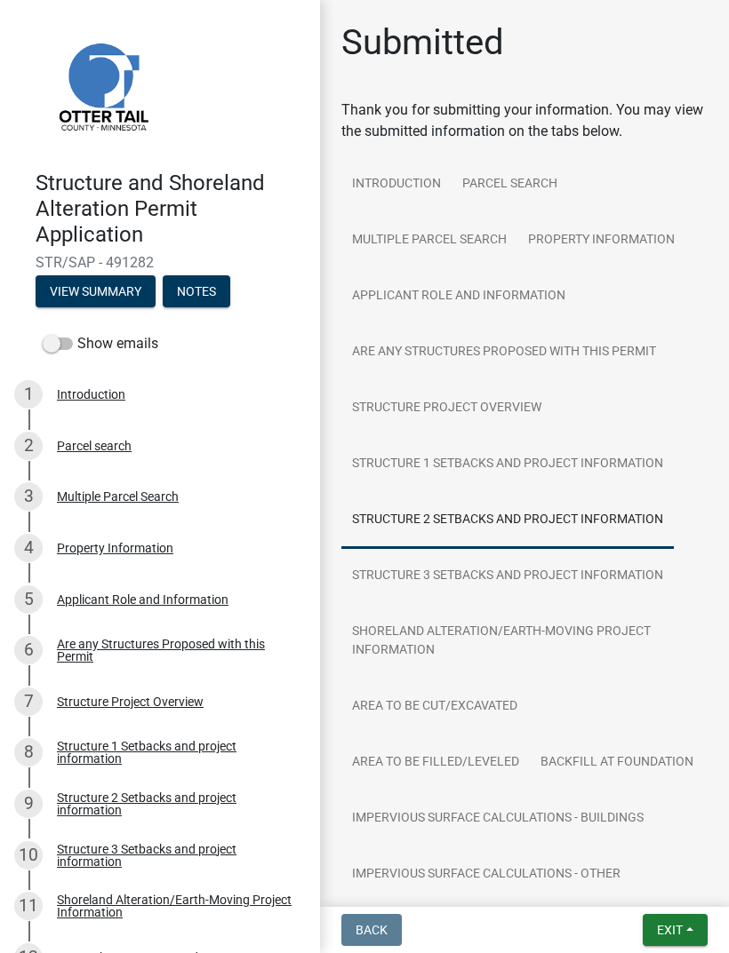
scroll to position [0, 0]
click at [111, 283] on button "View Summary" at bounding box center [96, 291] width 120 height 32
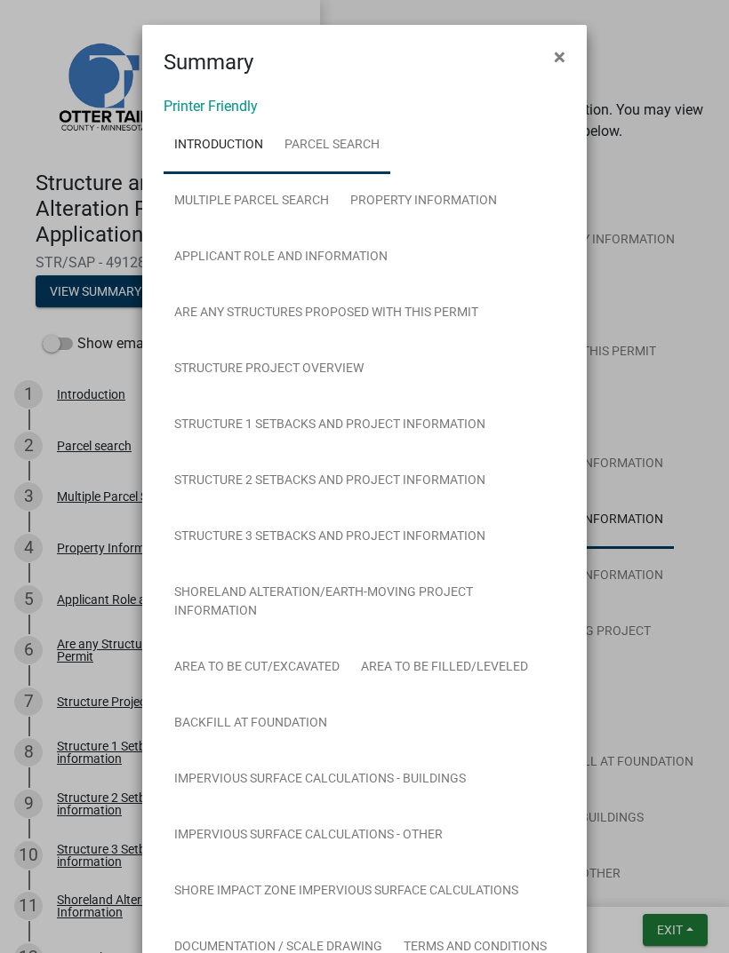
click at [331, 155] on link "Parcel search" at bounding box center [332, 145] width 116 height 57
click at [224, 107] on link "Printer Friendly" at bounding box center [210, 106] width 94 height 17
click at [560, 57] on span "×" at bounding box center [560, 56] width 12 height 25
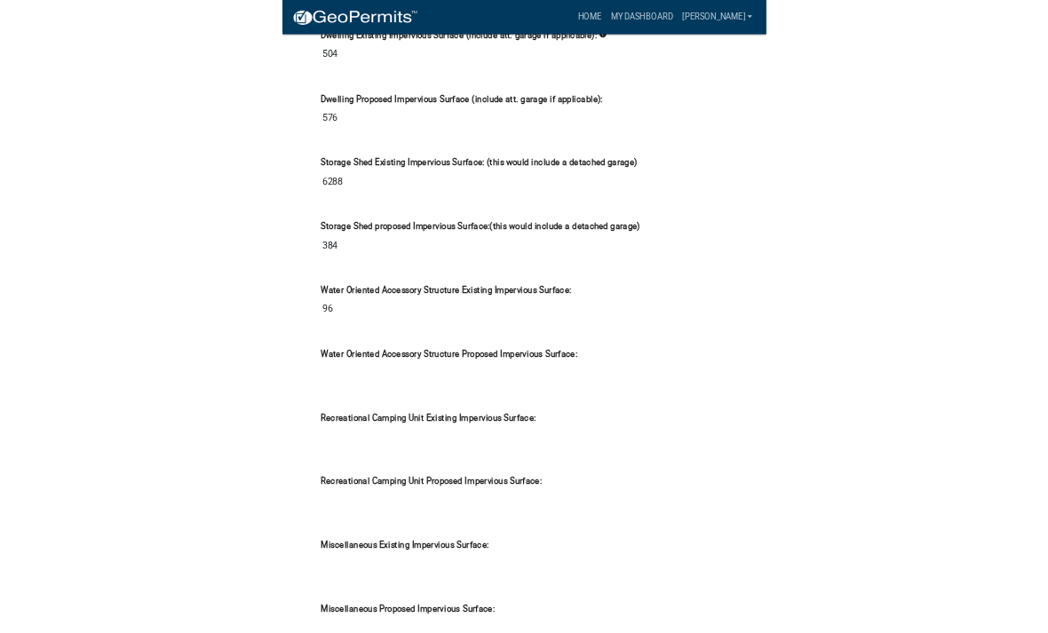
scroll to position [14882, 0]
